Goal: Connect with others: Connect with other users

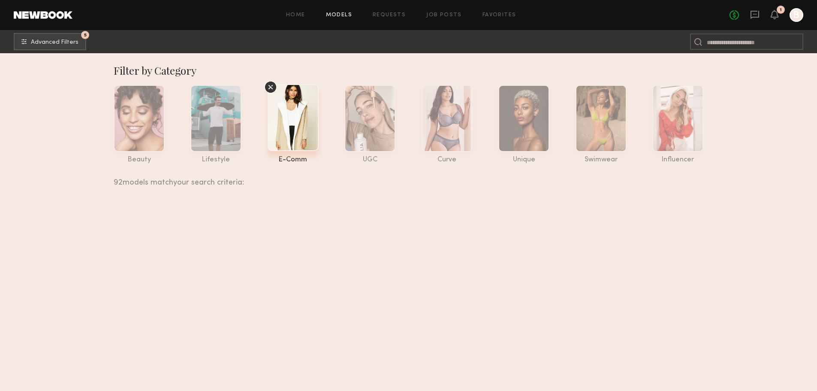
scroll to position [10396, 0]
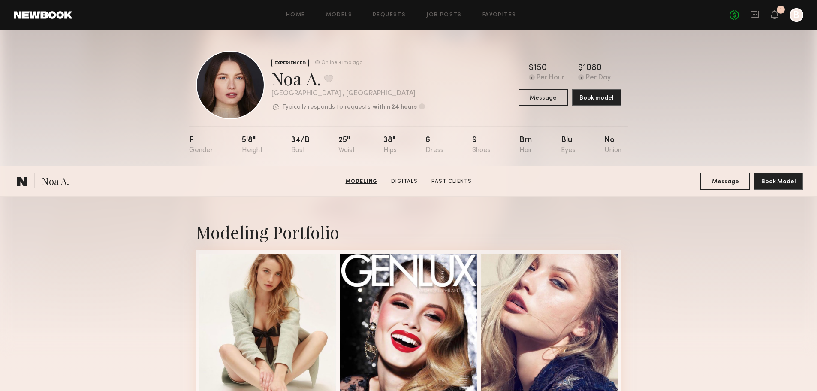
scroll to position [986, 0]
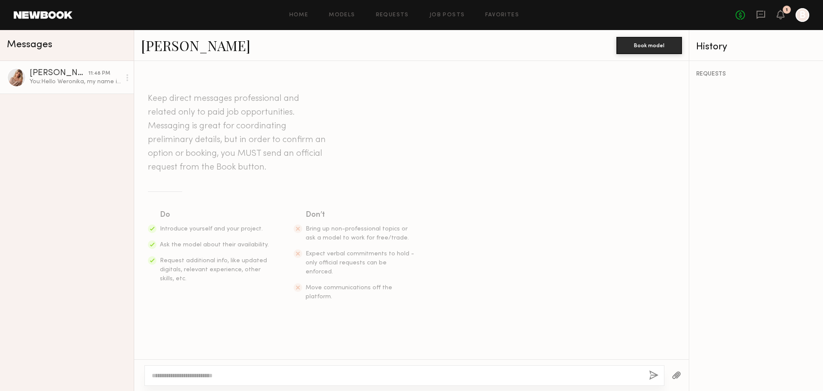
scroll to position [110, 0]
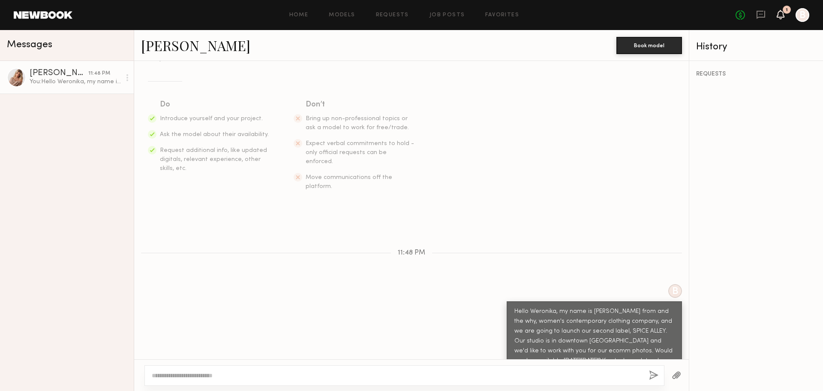
click at [781, 15] on icon at bounding box center [780, 14] width 7 height 6
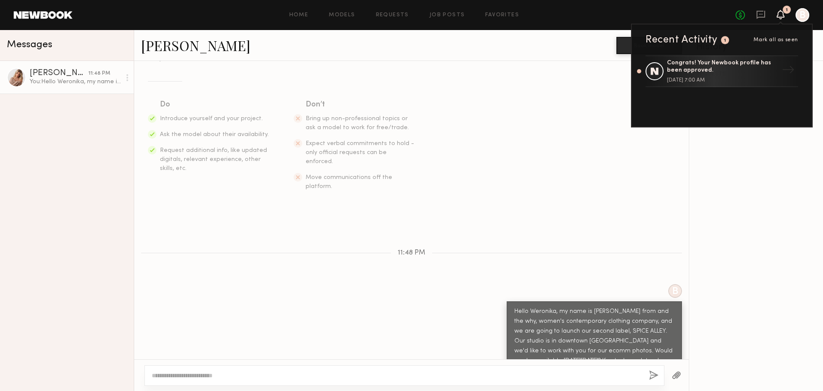
click at [72, 267] on div "[PERSON_NAME] 11:48 PM You: Hello [PERSON_NAME], my name is [PERSON_NAME] from …" at bounding box center [67, 226] width 134 height 330
